Goal: Information Seeking & Learning: Learn about a topic

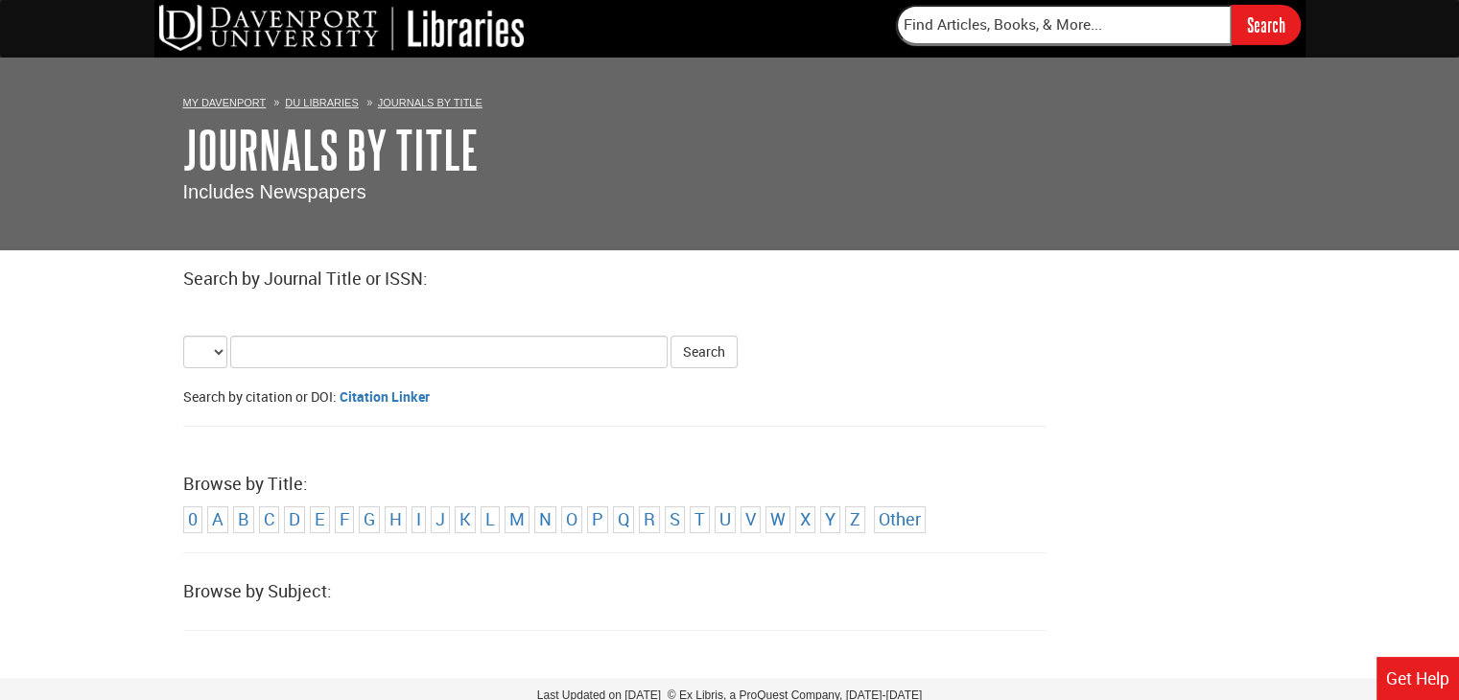
select select "alternate_title_begins"
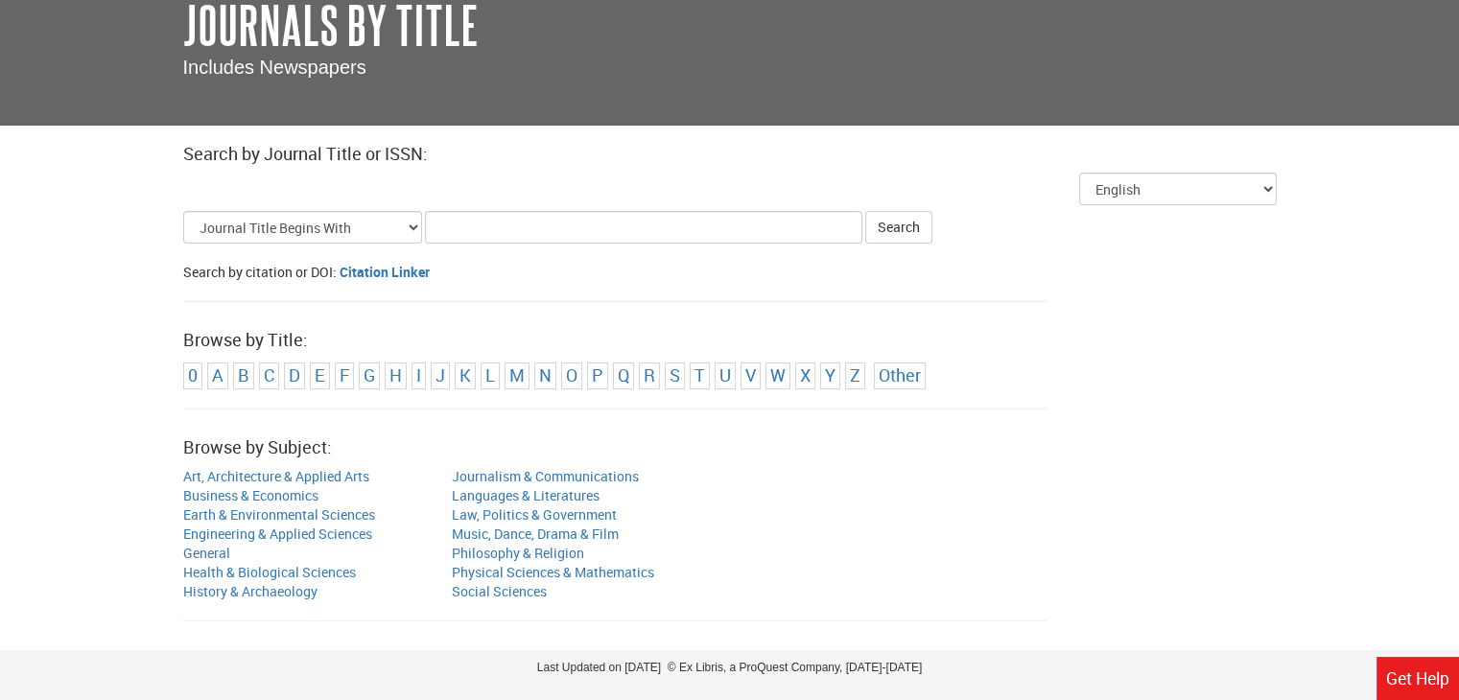
scroll to position [169, 0]
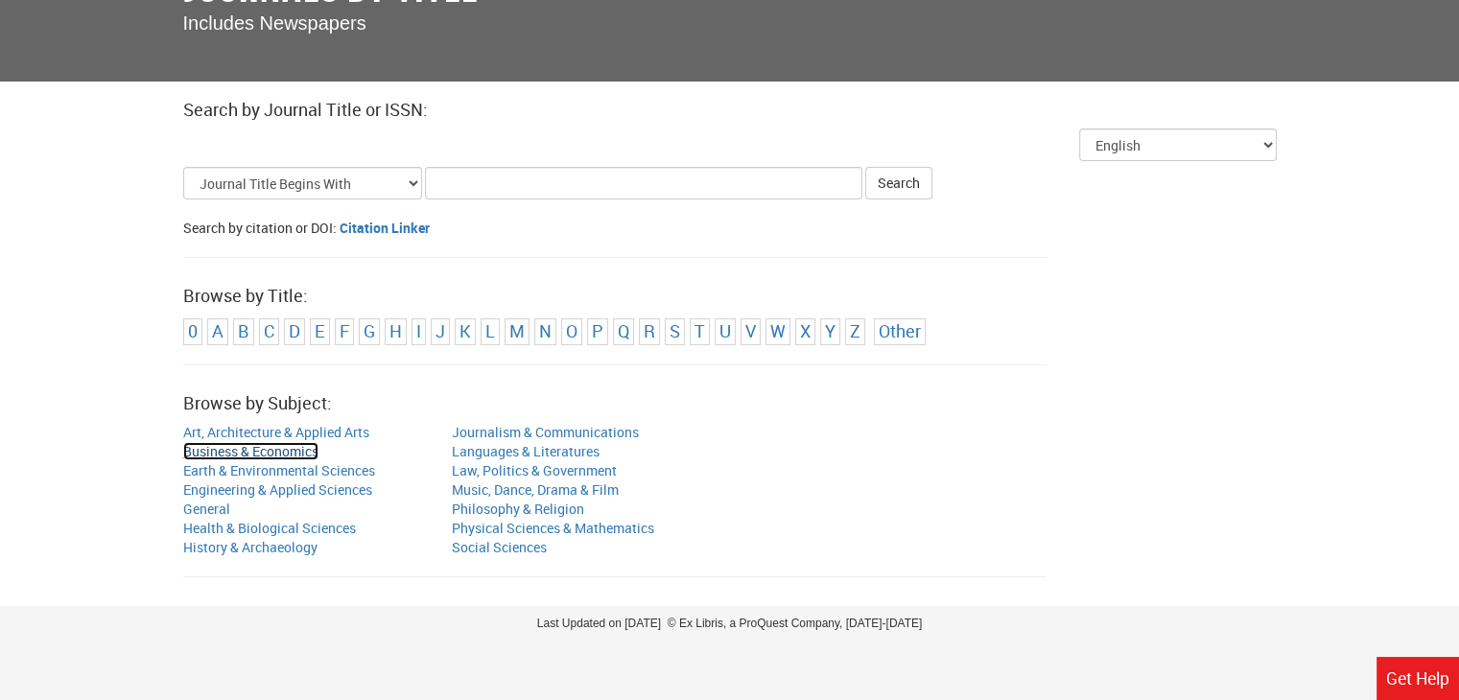
click at [289, 455] on link "Business & Economics" at bounding box center [250, 451] width 135 height 18
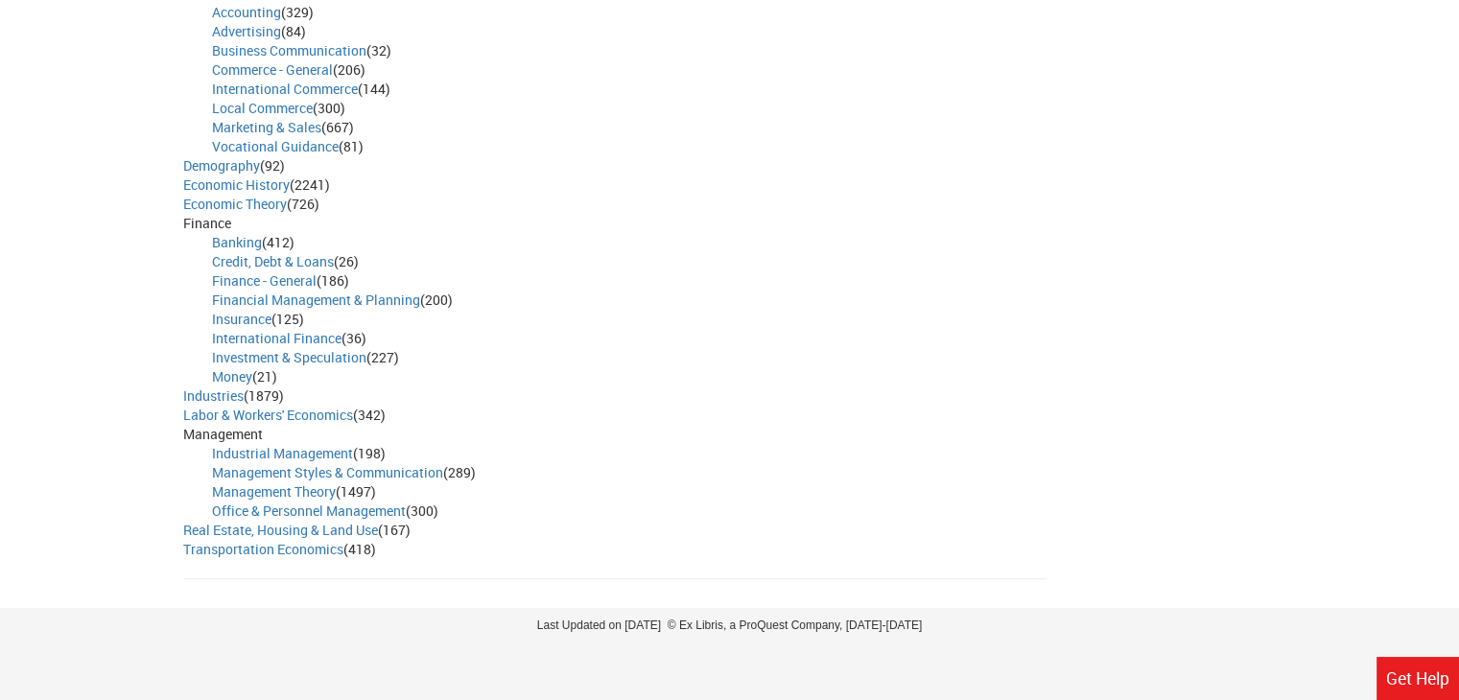
scroll to position [832, 0]
click at [407, 468] on link "Management Styles & Communication" at bounding box center [327, 470] width 231 height 18
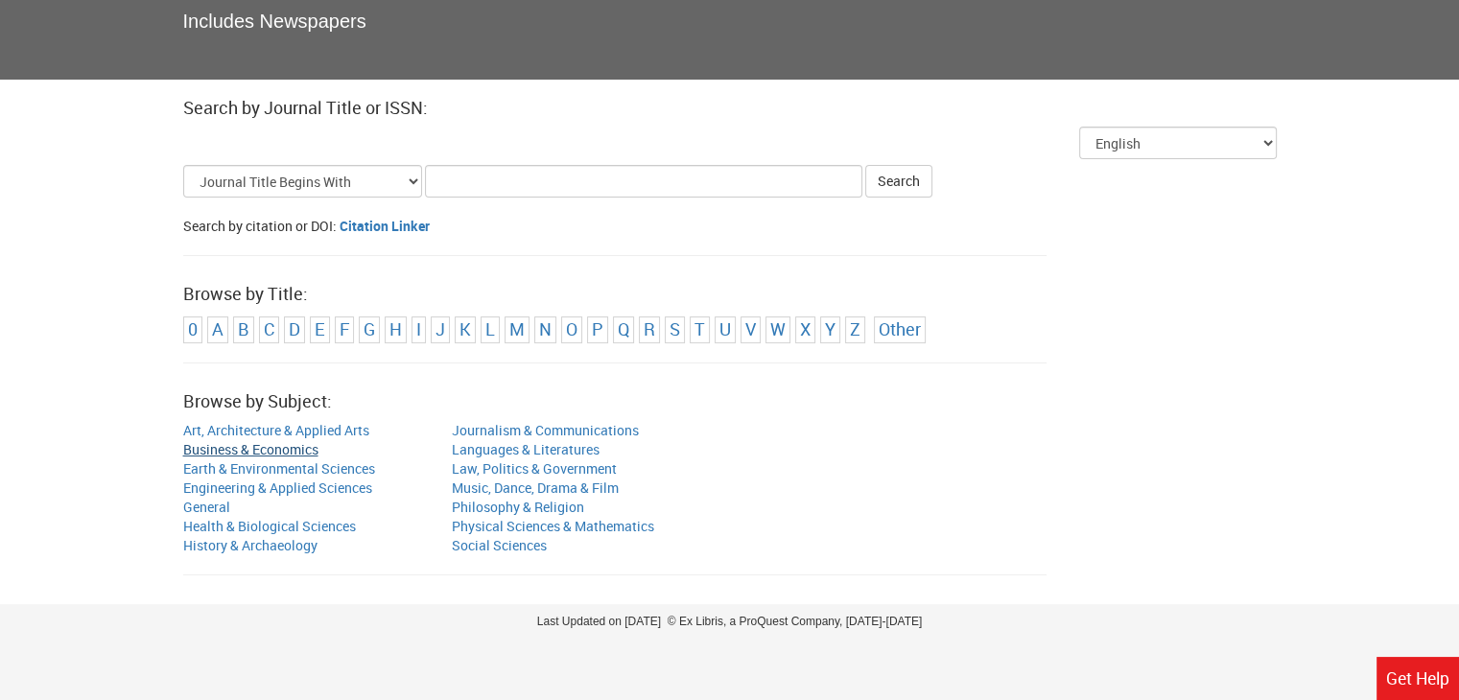
scroll to position [317, 0]
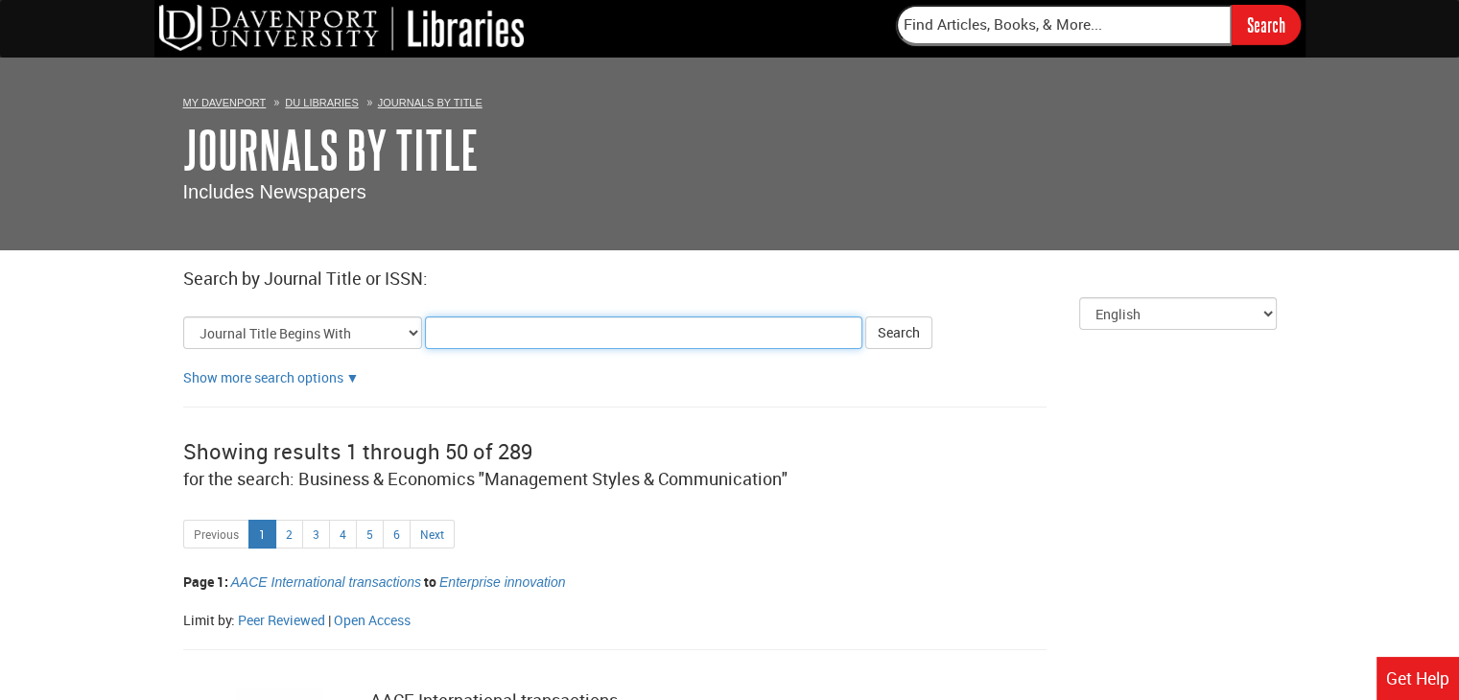
click at [489, 333] on input "Title Search Criteria" at bounding box center [644, 333] width 438 height 33
type input "Sports"
click button "Search" at bounding box center [898, 333] width 67 height 33
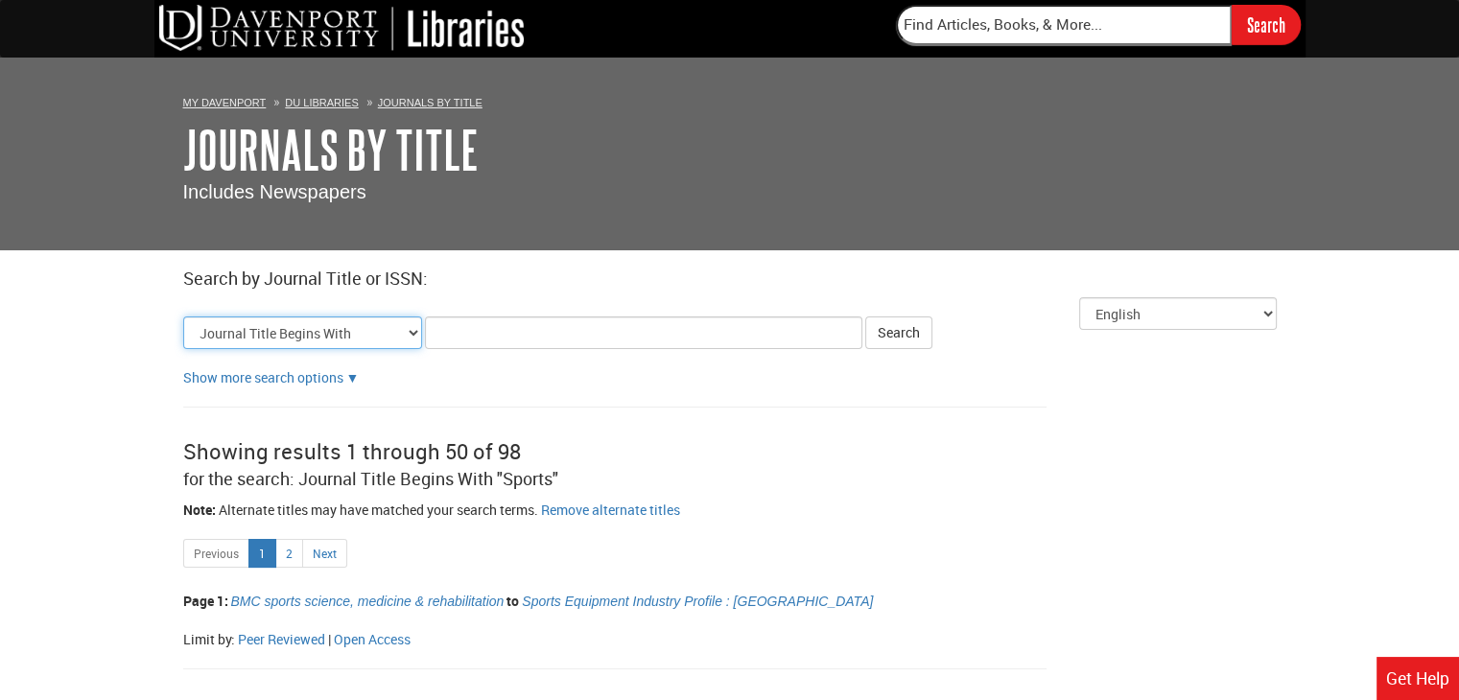
click at [414, 331] on select "Journal Title Begins With Journal Title Equals Journal Title Contains All Words…" at bounding box center [302, 333] width 239 height 33
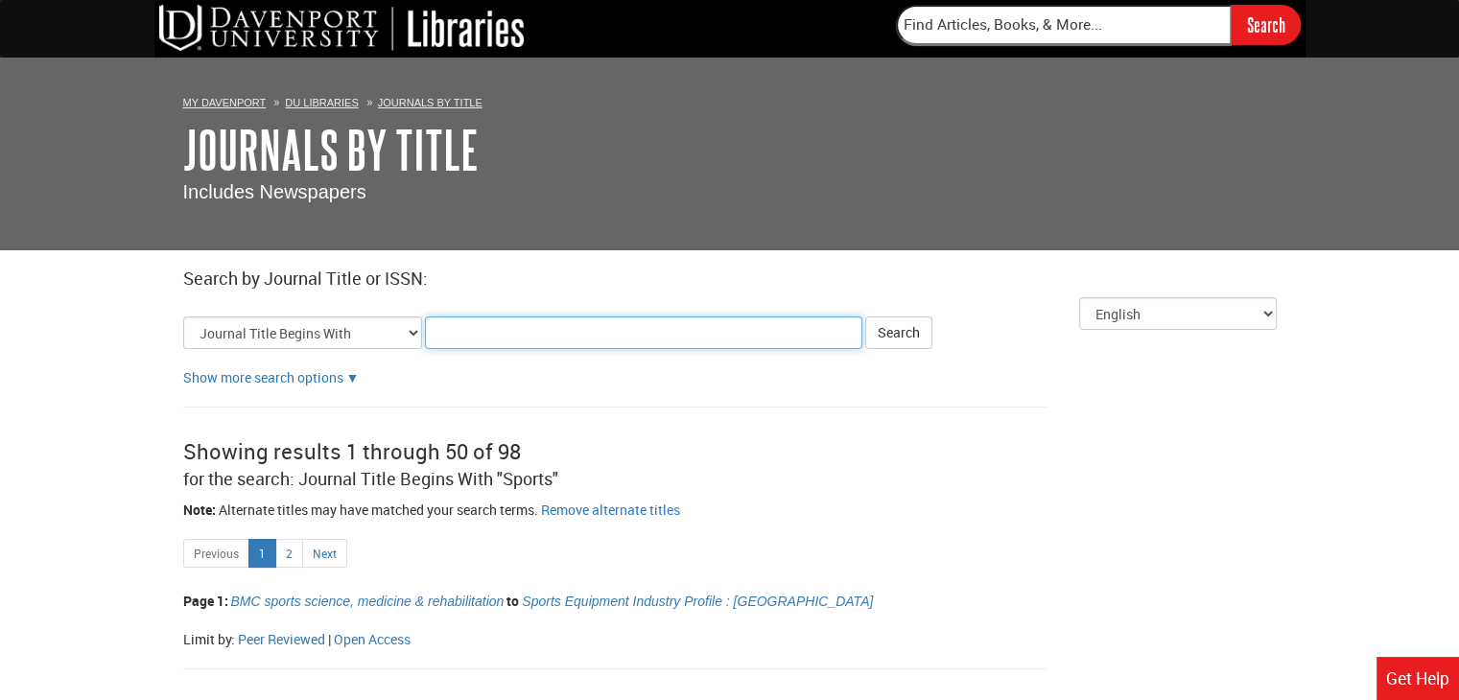
click at [464, 338] on input "Title Search Criteria" at bounding box center [644, 333] width 438 height 33
type input "Leadership"
click button "Search" at bounding box center [898, 333] width 67 height 33
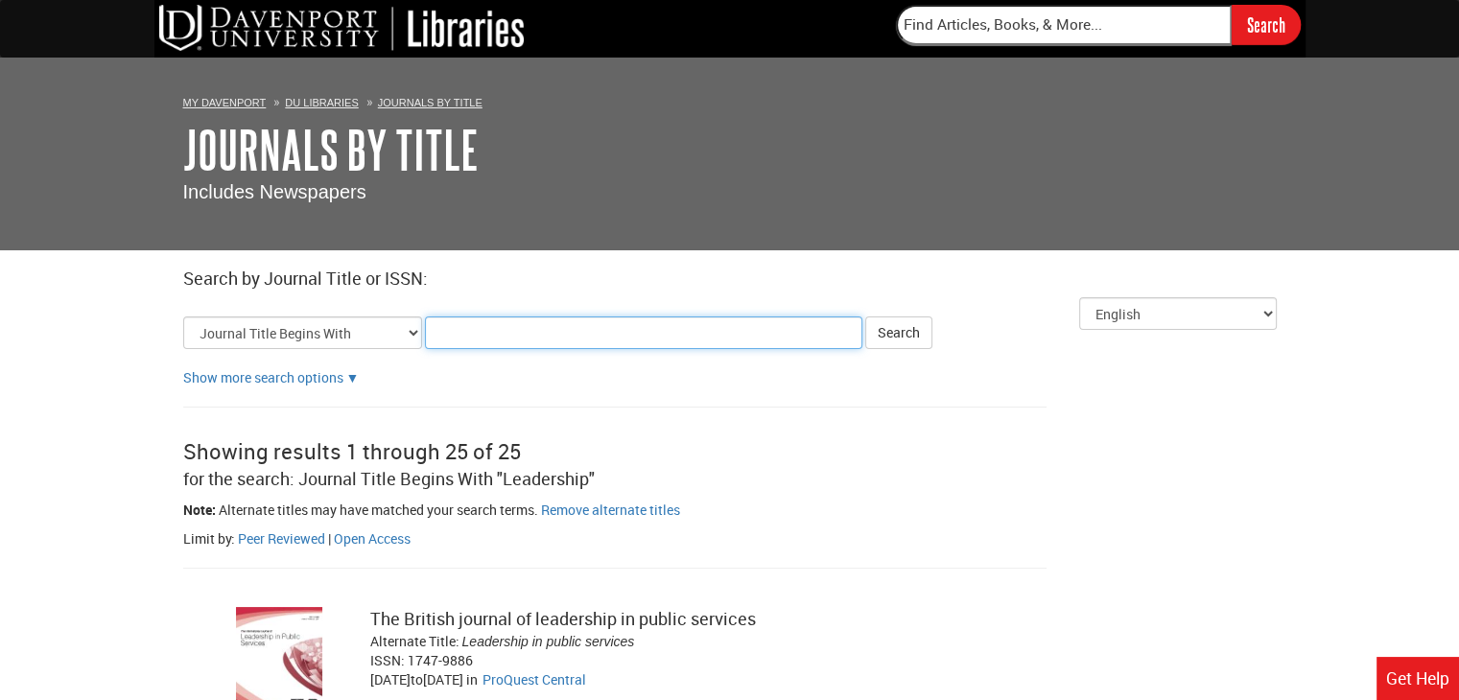
click at [464, 342] on input "Title Search Criteria" at bounding box center [644, 333] width 438 height 33
click at [514, 332] on input "Leadership" at bounding box center [644, 333] width 438 height 33
type input "Leadership and Sports"
click button "Search" at bounding box center [898, 333] width 67 height 33
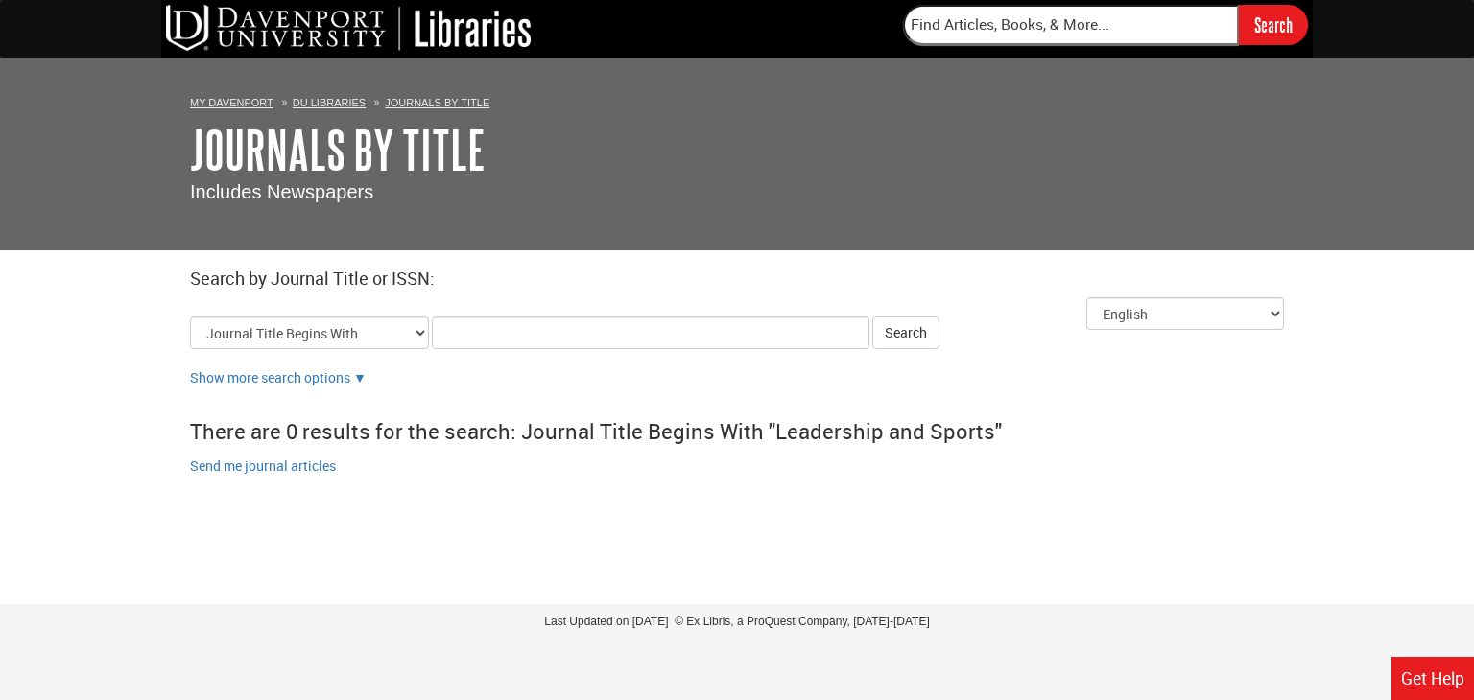
click at [638, 346] on input "Title Search Criteria" at bounding box center [651, 333] width 438 height 33
click at [637, 346] on input "Title Search Criteria" at bounding box center [651, 333] width 438 height 33
click at [451, 549] on html "DU Libraries Search My [PERSON_NAME] DU Libraries Journals By Title Journals By…" at bounding box center [737, 350] width 1474 height 700
click at [458, 339] on input "Title Search Criteria" at bounding box center [651, 333] width 438 height 33
type input "The sport Journal"
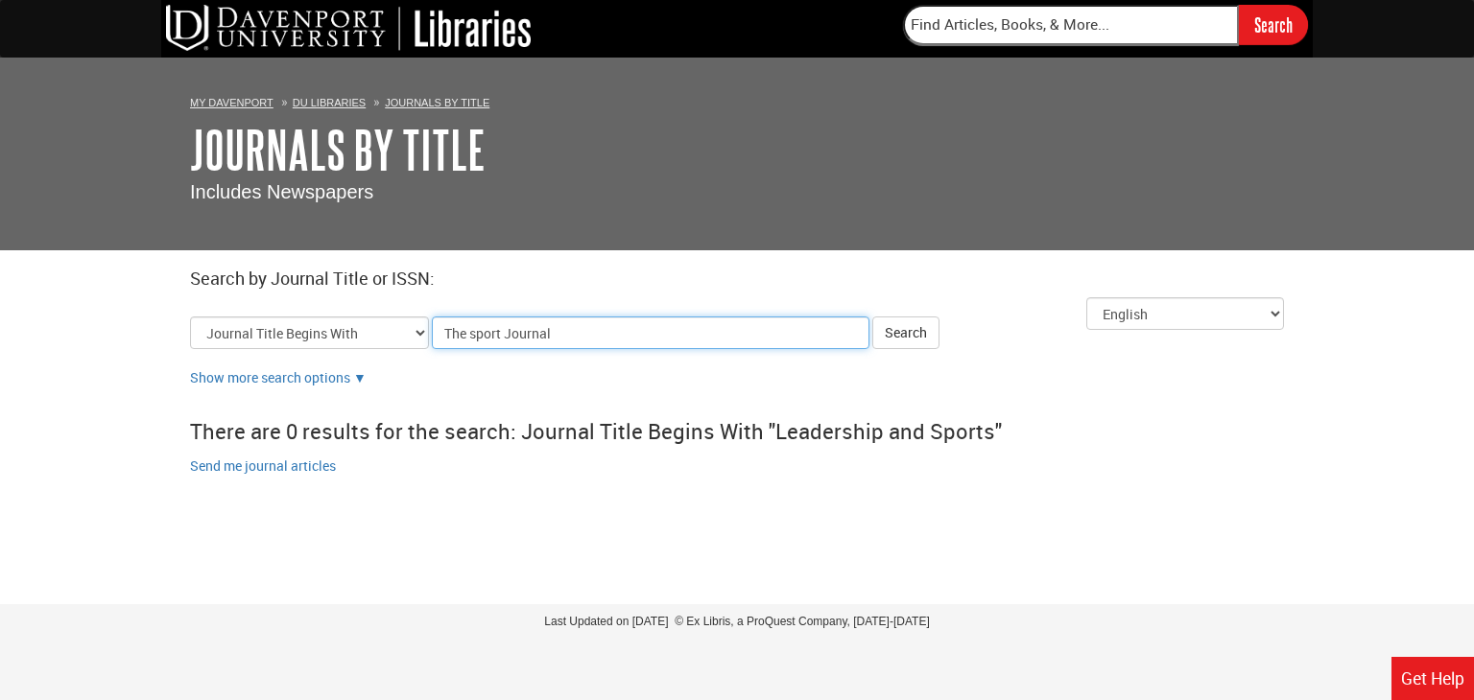
click button "Search" at bounding box center [905, 333] width 67 height 33
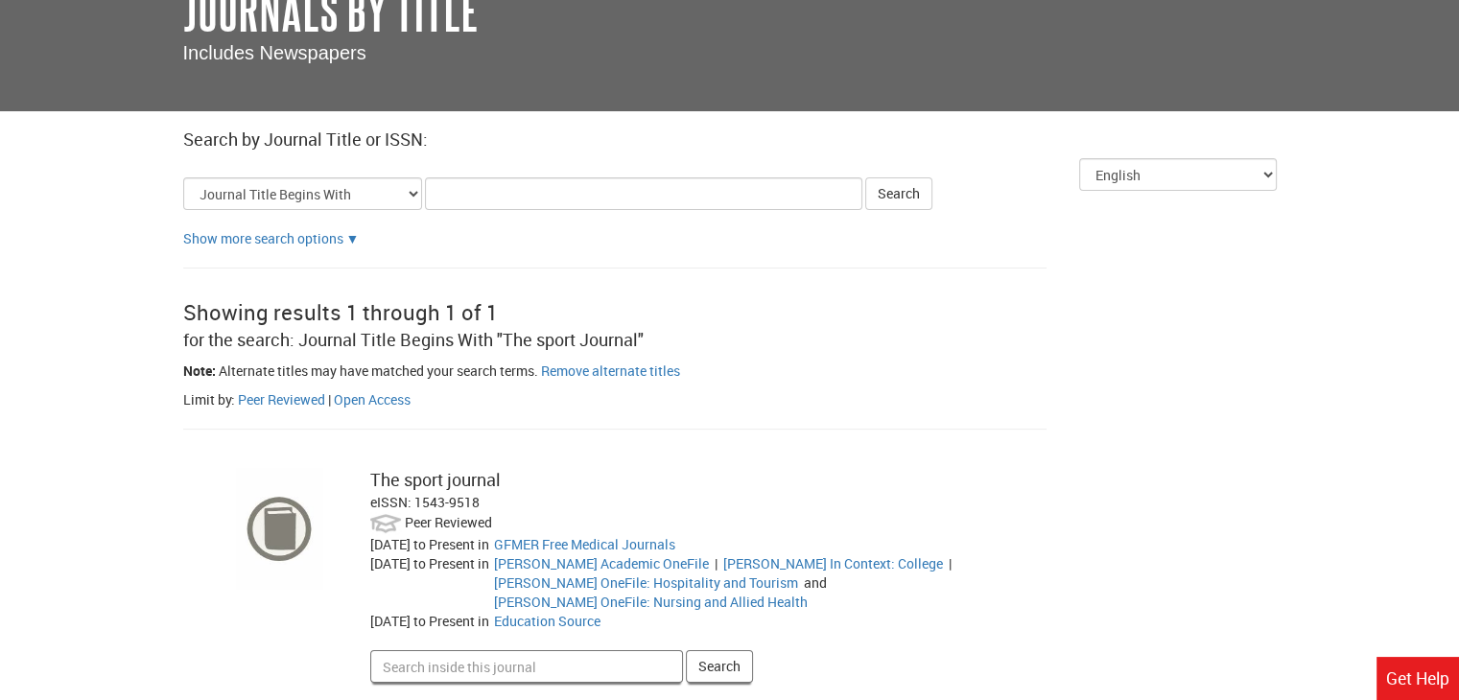
scroll to position [256, 0]
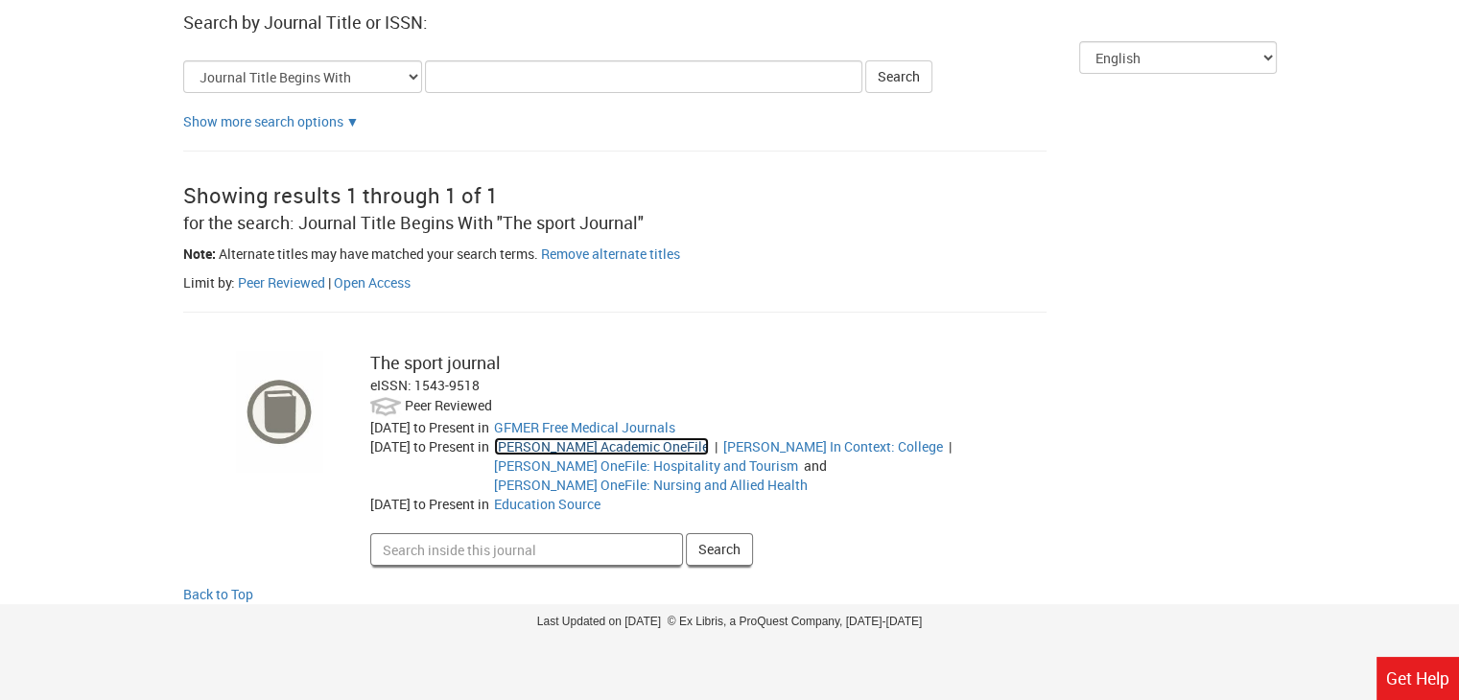
click at [650, 450] on link "[PERSON_NAME] Academic OneFile" at bounding box center [601, 447] width 215 height 18
